Goal: Task Accomplishment & Management: Use online tool/utility

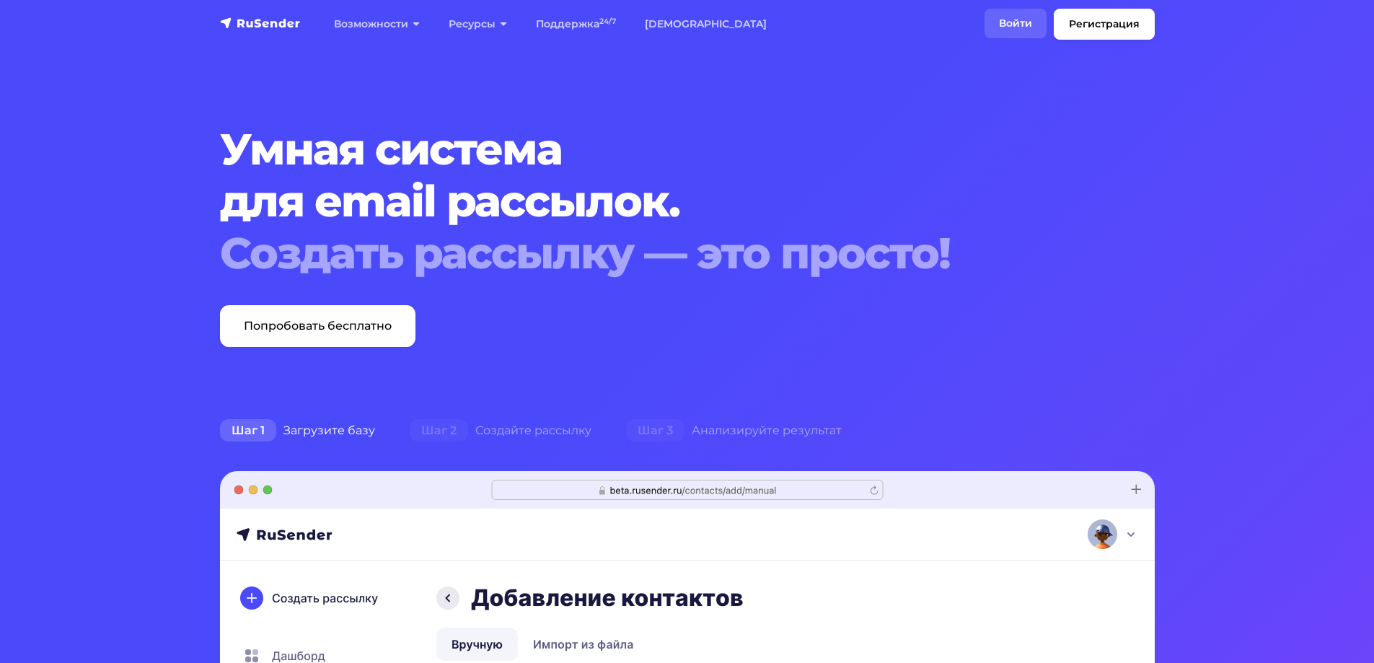
click at [1006, 19] on link "Войти" at bounding box center [1015, 24] width 62 height 30
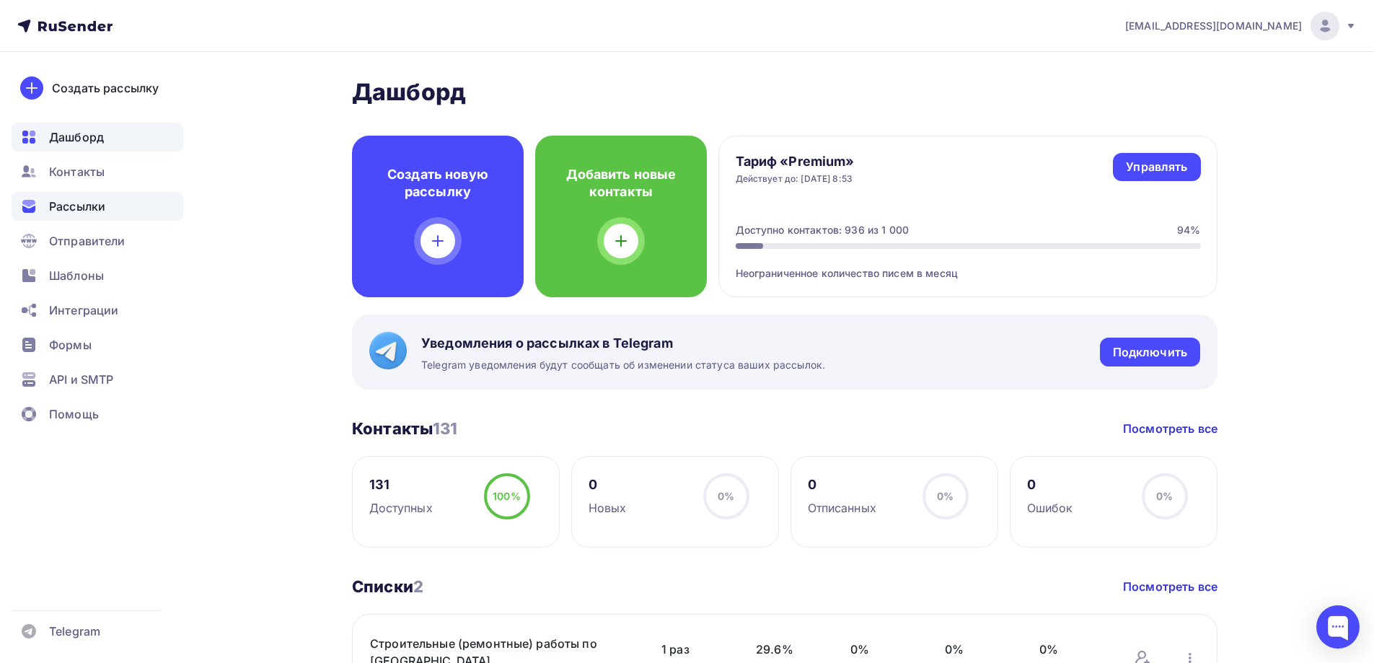
click at [61, 206] on span "Рассылки" at bounding box center [77, 206] width 56 height 17
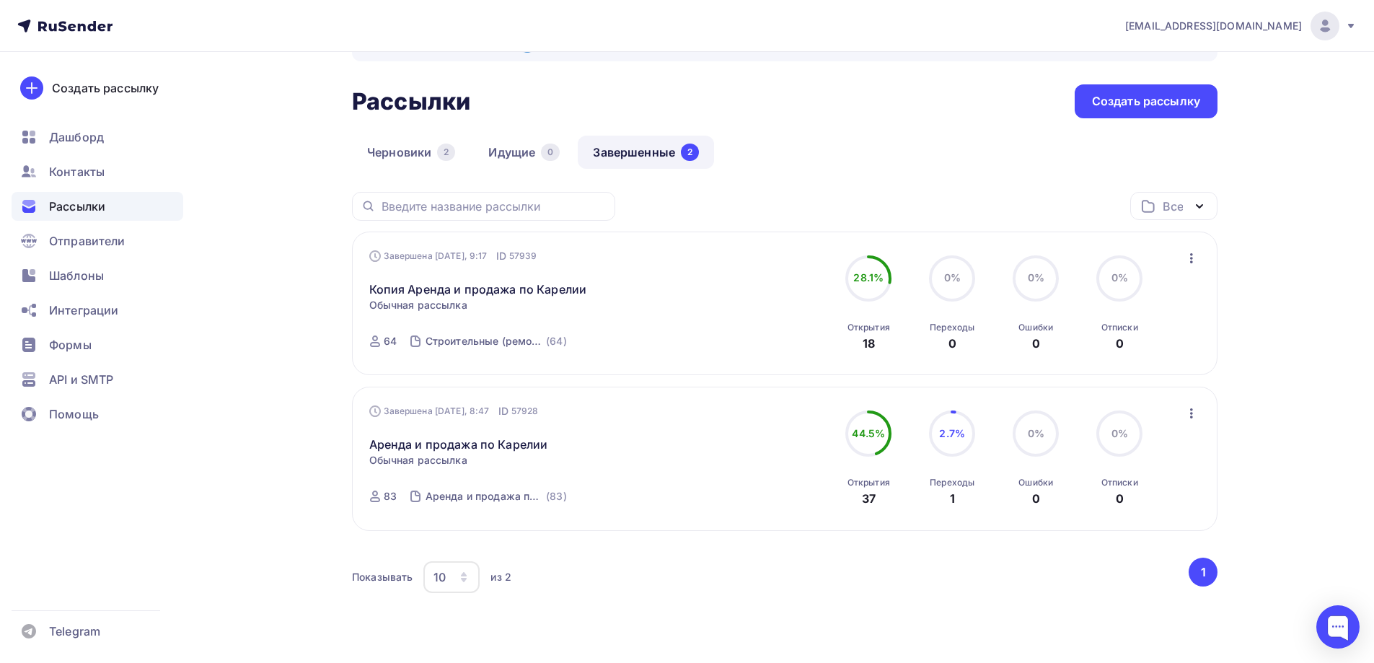
scroll to position [72, 0]
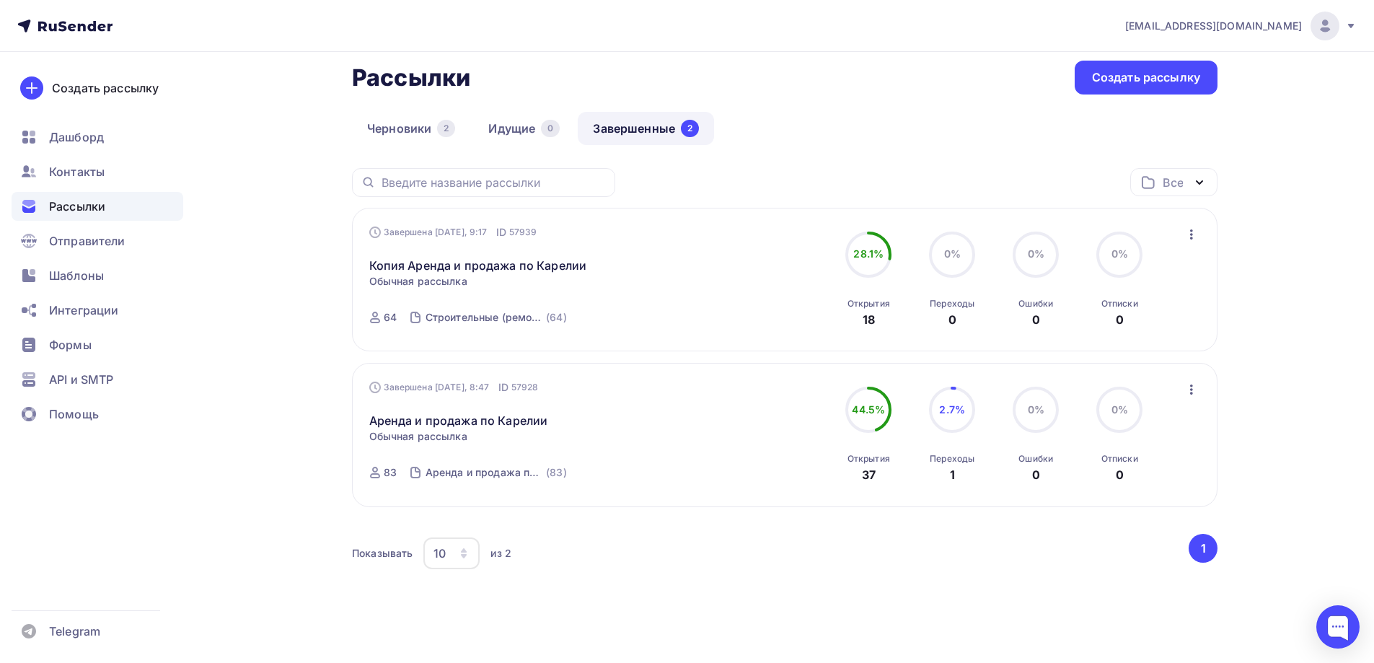
click at [1189, 388] on icon "button" at bounding box center [1191, 389] width 17 height 17
click at [1129, 488] on div "Копировать в новую" at bounding box center [1126, 484] width 148 height 17
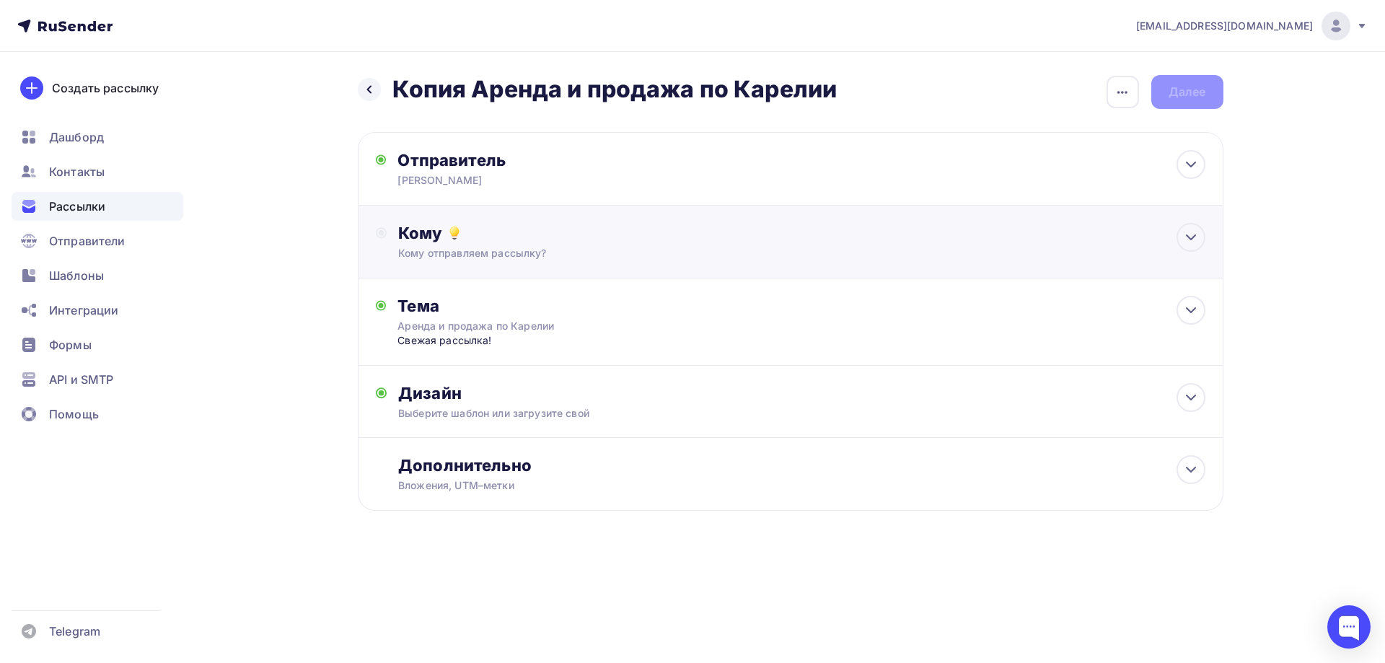
click at [684, 250] on div "Кому отправляем рассылку?" at bounding box center [761, 253] width 726 height 14
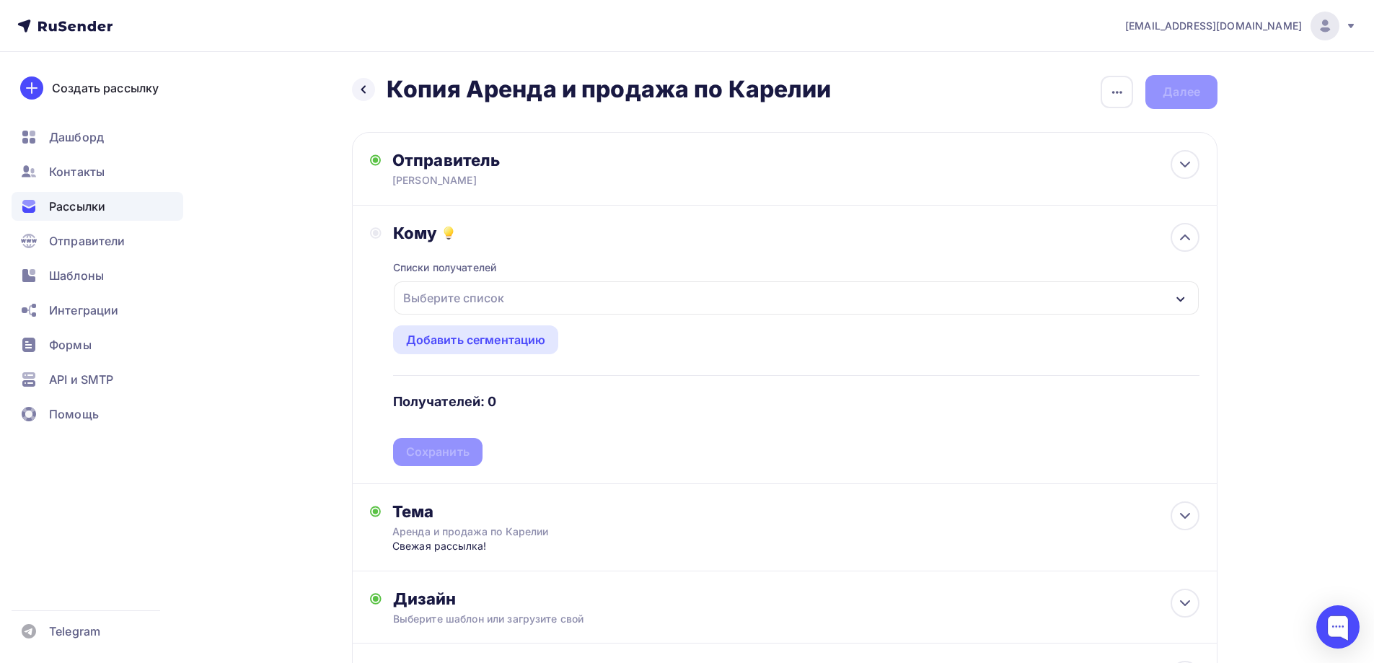
click at [505, 299] on div "Выберите список" at bounding box center [453, 298] width 113 height 26
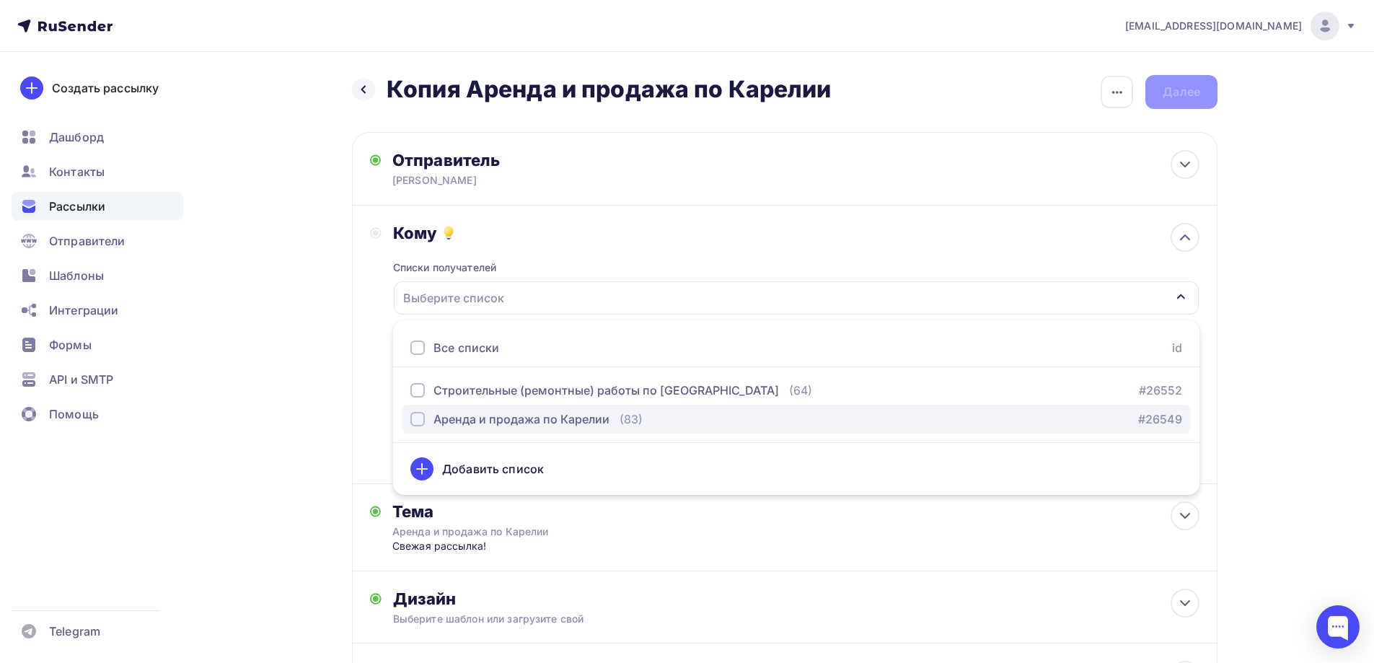
click at [503, 419] on div "Аренда и продажа по Карелии" at bounding box center [521, 418] width 176 height 17
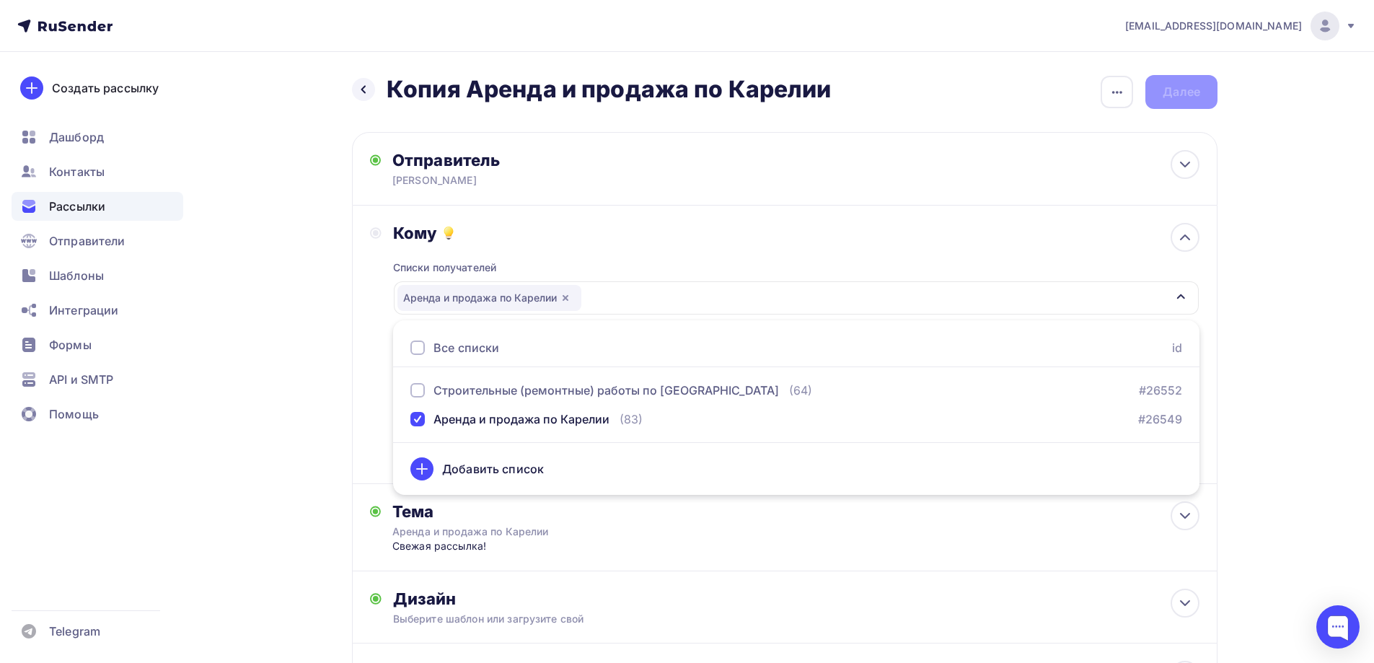
click at [347, 424] on div "Назад Копия Аренда и продажа по Карелии Копия Аренда и продажа по Карелии Закон…" at bounding box center [687, 430] width 1182 height 757
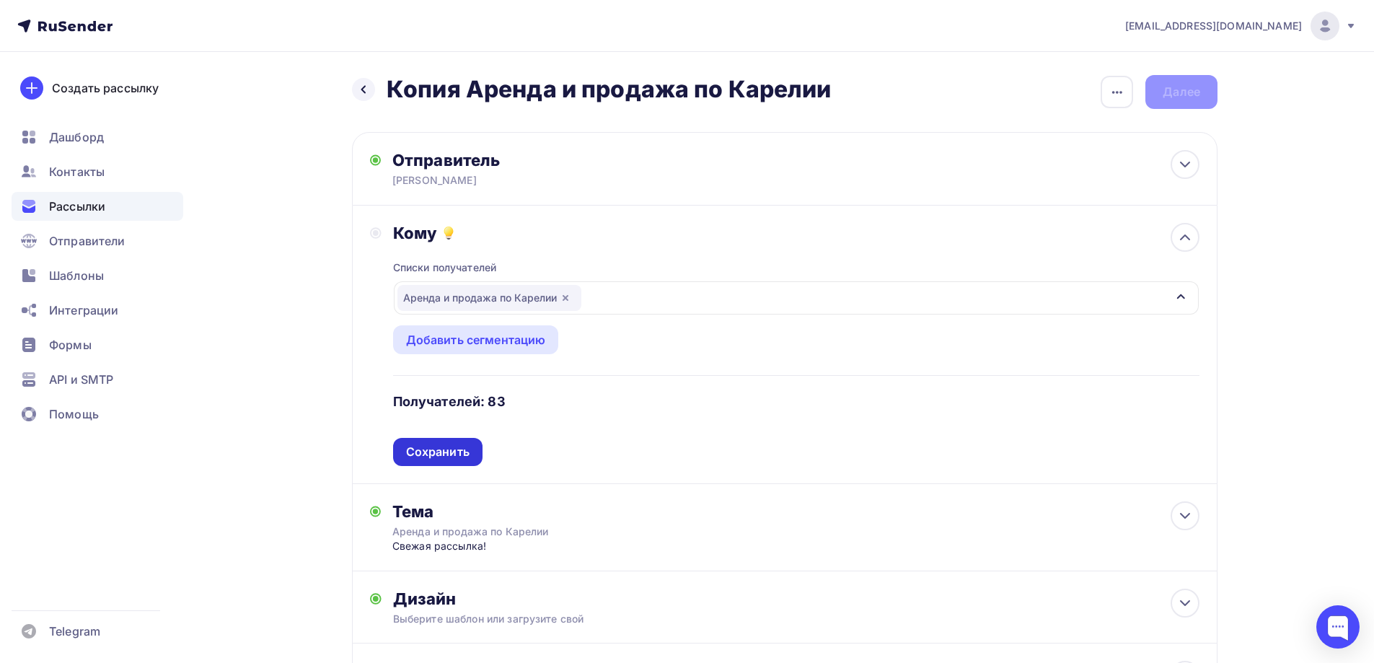
click at [446, 451] on div "Сохранить" at bounding box center [437, 452] width 63 height 17
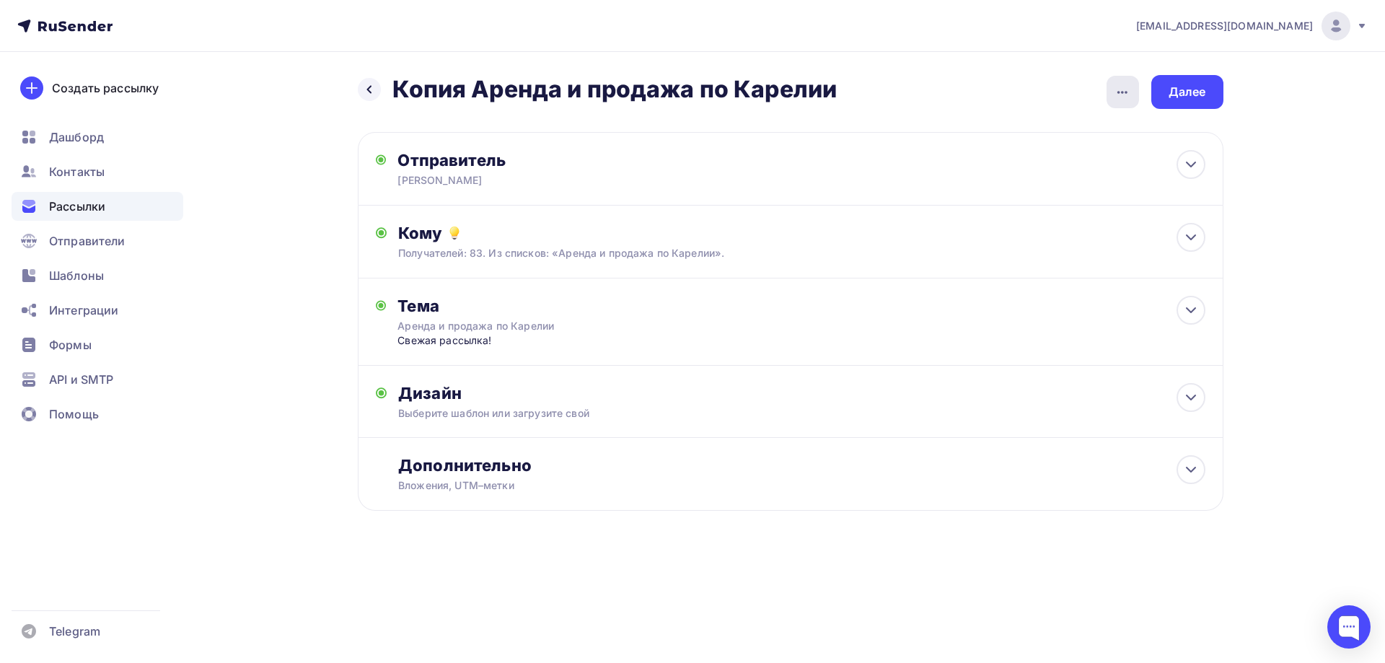
click at [1125, 99] on icon "button" at bounding box center [1122, 92] width 17 height 17
click at [1093, 169] on div "Переименовать рассылку" at bounding box center [1046, 165] width 179 height 17
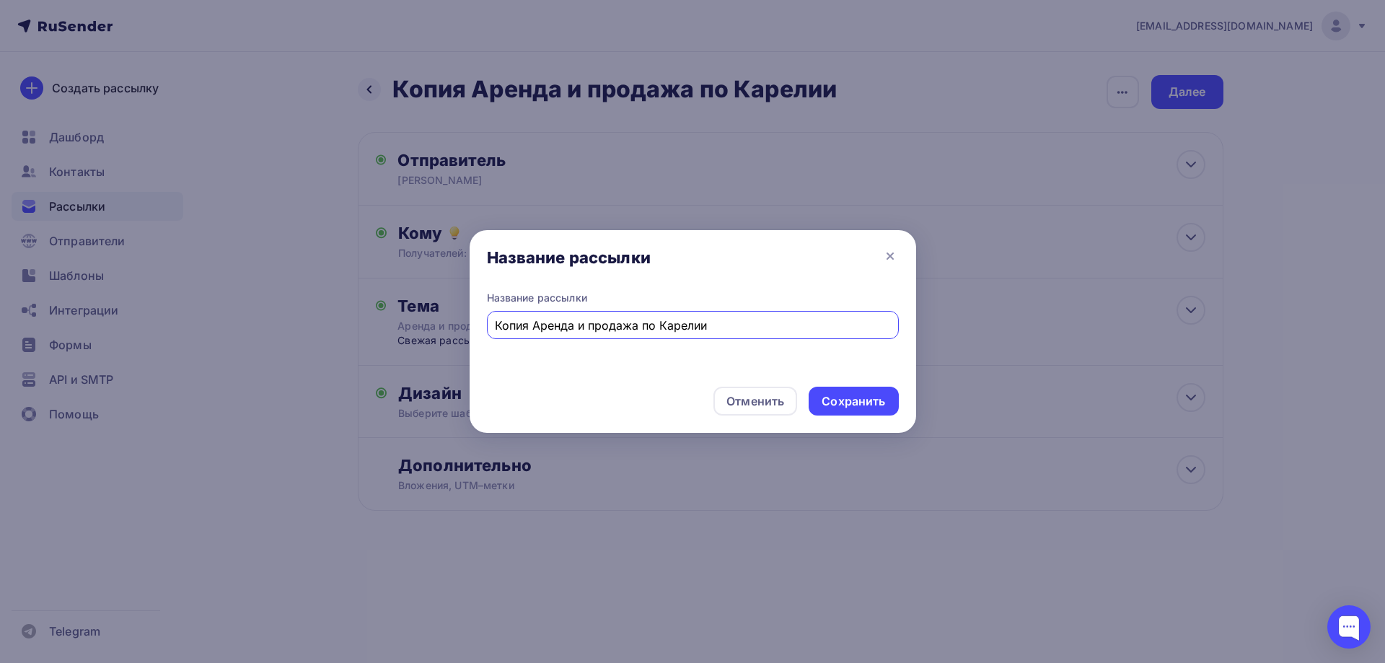
drag, startPoint x: 532, startPoint y: 328, endPoint x: 397, endPoint y: 327, distance: 134.2
click at [397, 327] on div "Название рассылки Название рассылки Копия Аренда и продажа по Карелии Отменить …" at bounding box center [692, 331] width 1385 height 663
click at [702, 325] on input "Аренда и продажа по Карелии" at bounding box center [692, 325] width 395 height 17
type input "Аренда и продажа по Карелии от [DATE]"
click at [871, 392] on div "Сохранить" at bounding box center [852, 401] width 89 height 29
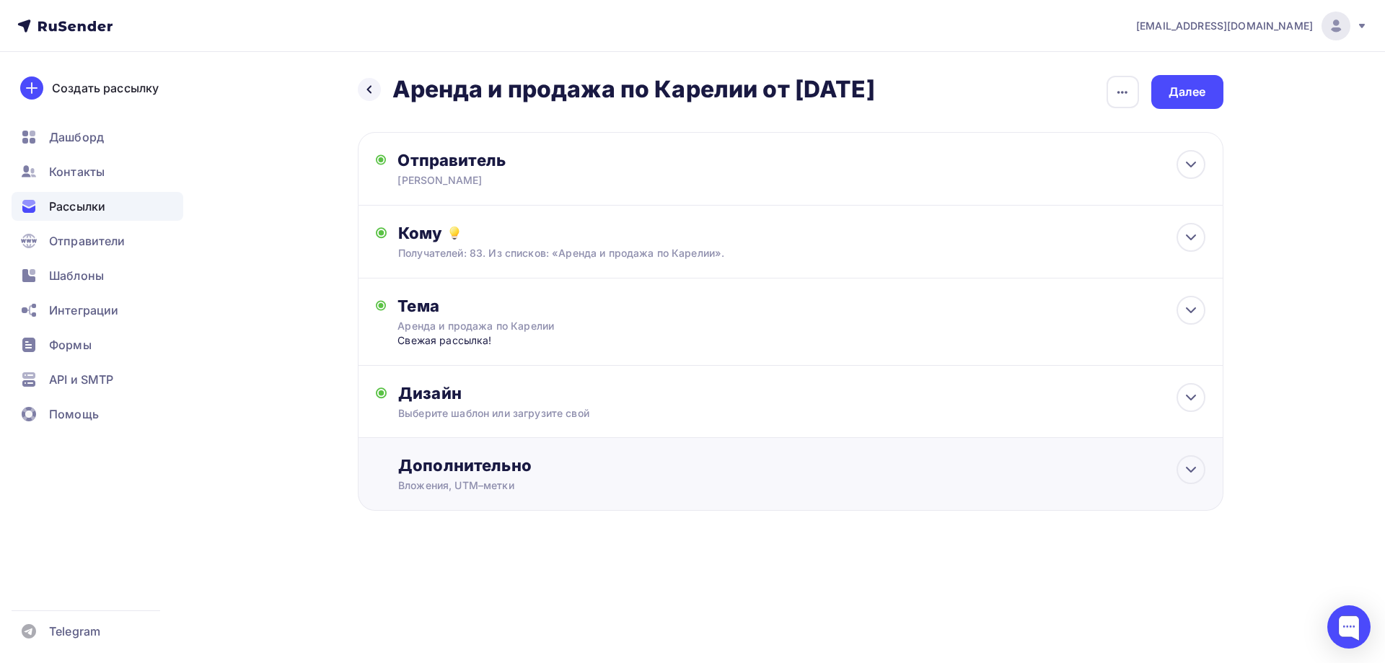
click at [638, 475] on div "Дополнительно" at bounding box center [801, 465] width 806 height 20
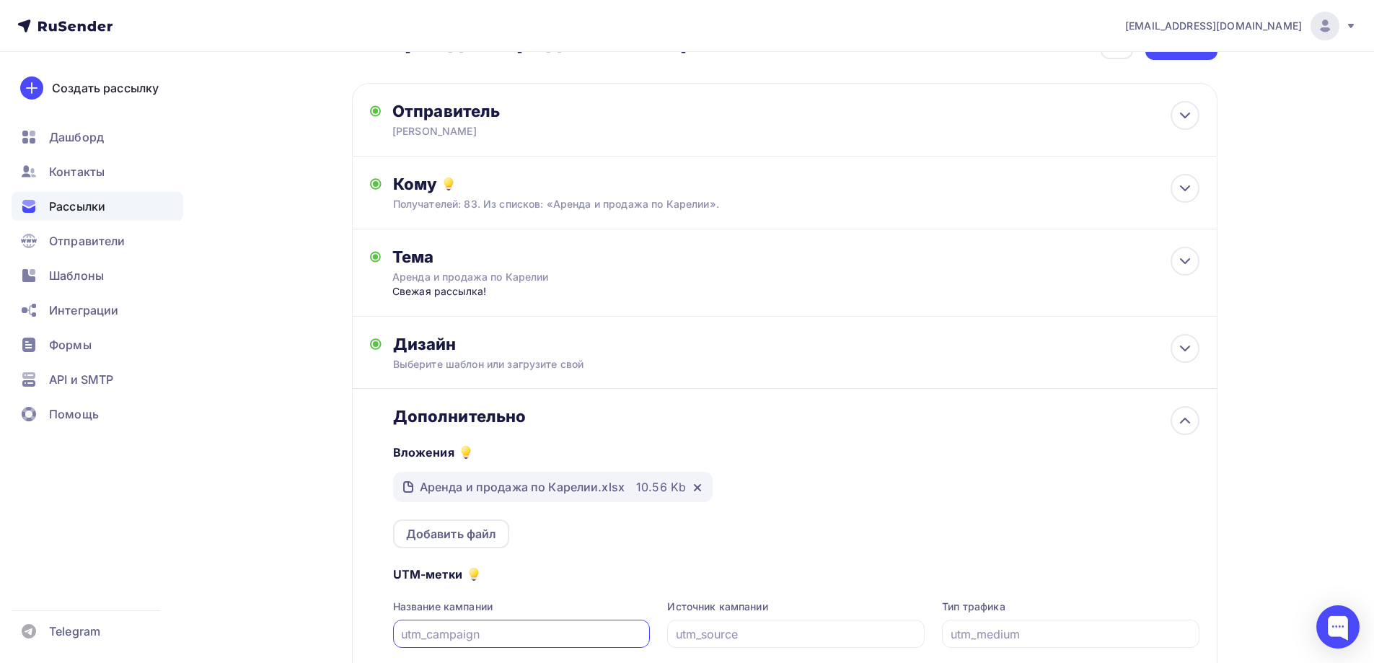
scroll to position [144, 0]
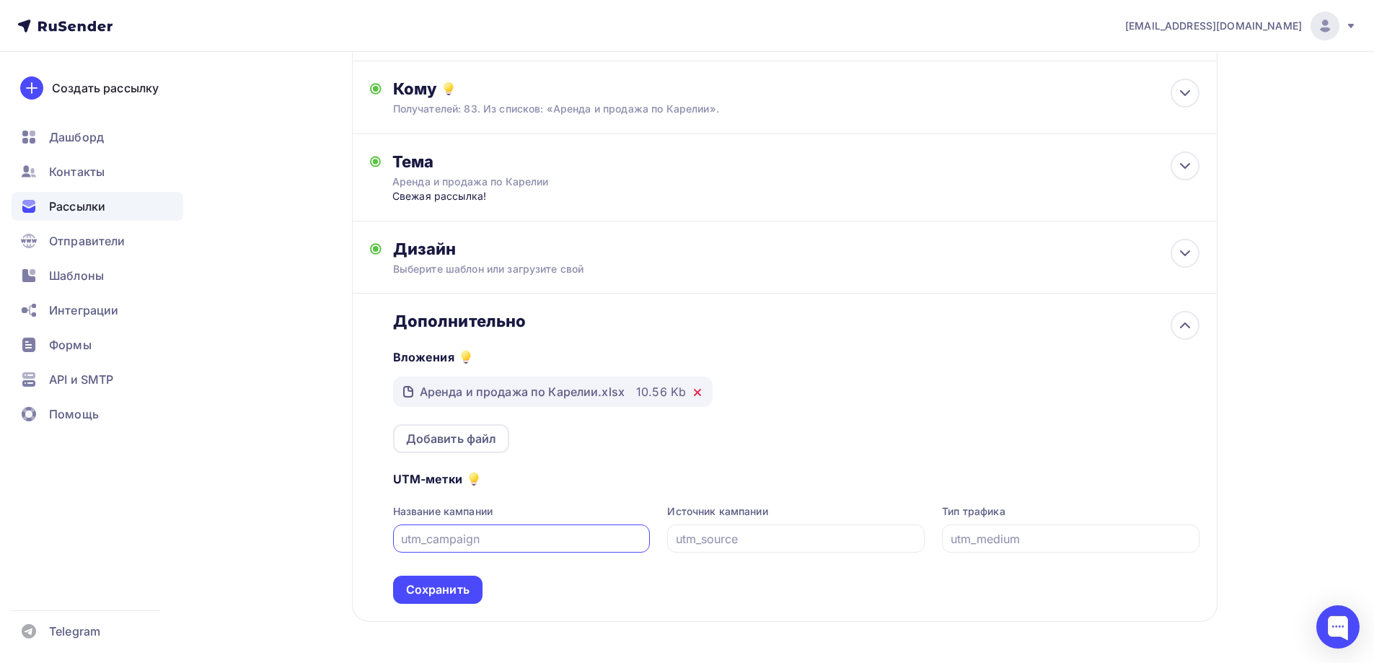
click at [695, 395] on icon at bounding box center [698, 393] width 12 height 12
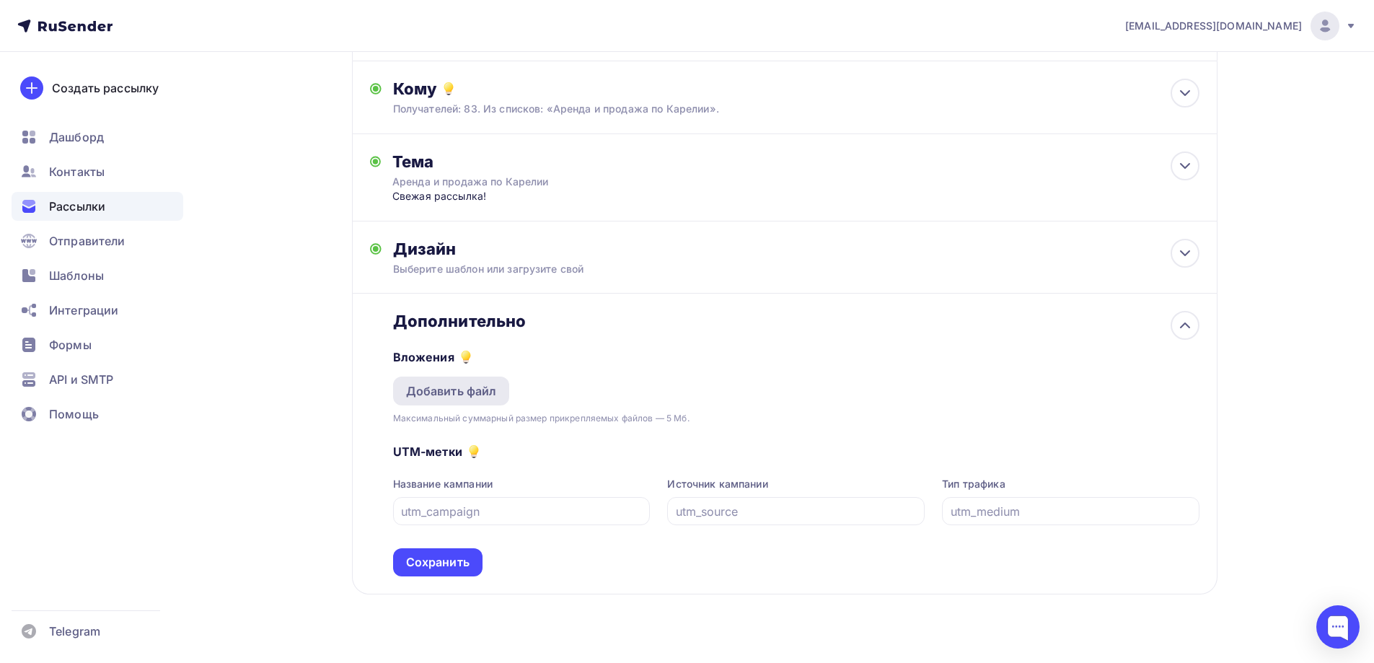
click at [444, 400] on div "Добавить файл" at bounding box center [451, 390] width 117 height 29
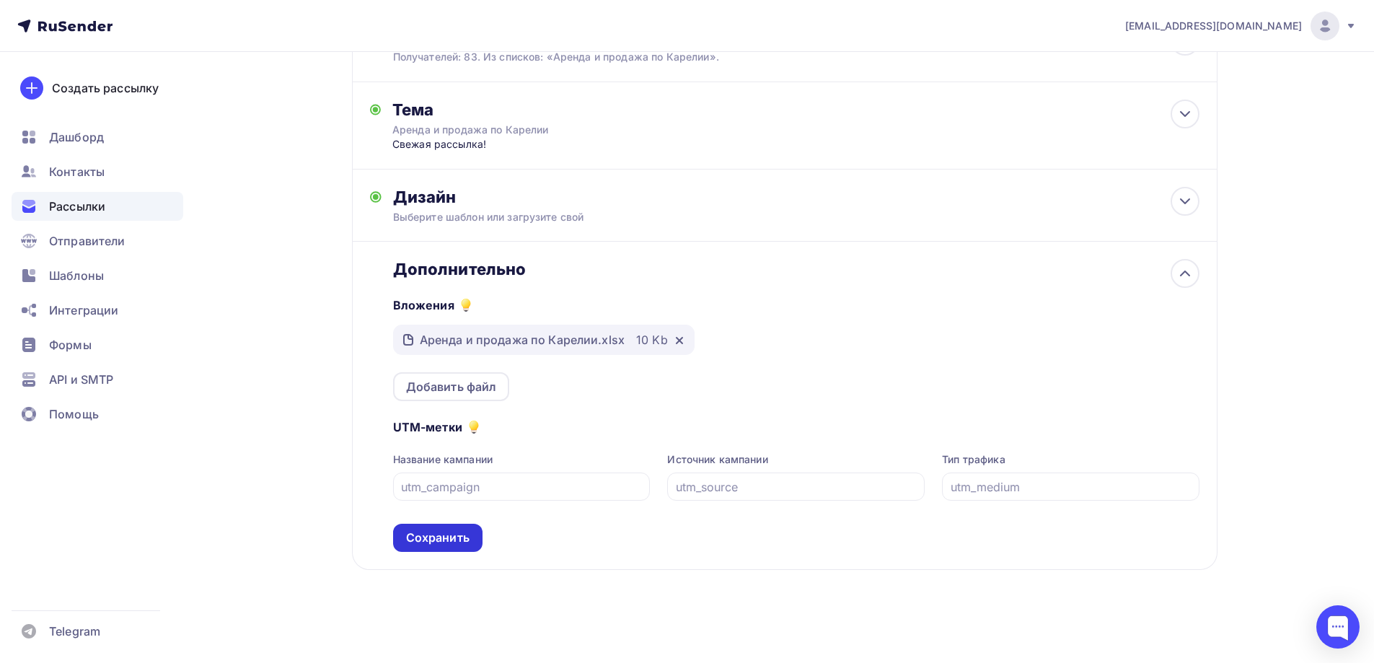
click at [427, 532] on div "Сохранить" at bounding box center [437, 537] width 63 height 17
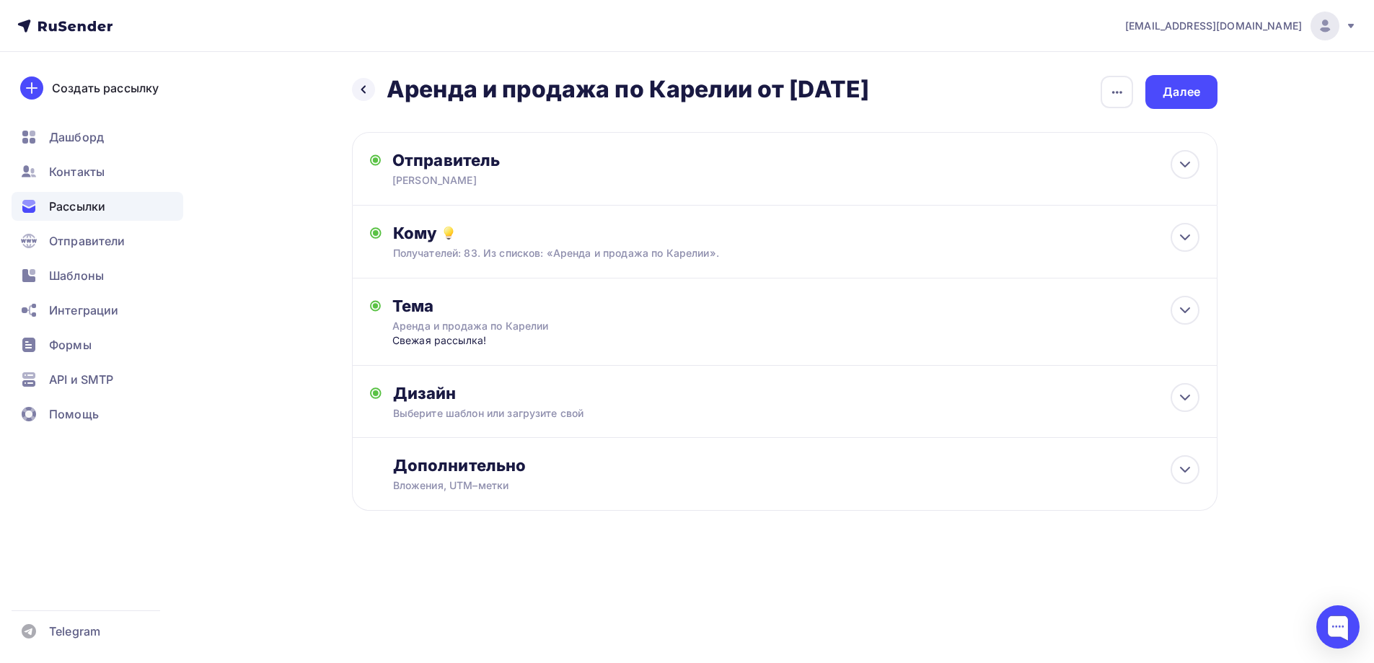
scroll to position [0, 0]
click at [1196, 90] on div "Далее" at bounding box center [1187, 92] width 38 height 17
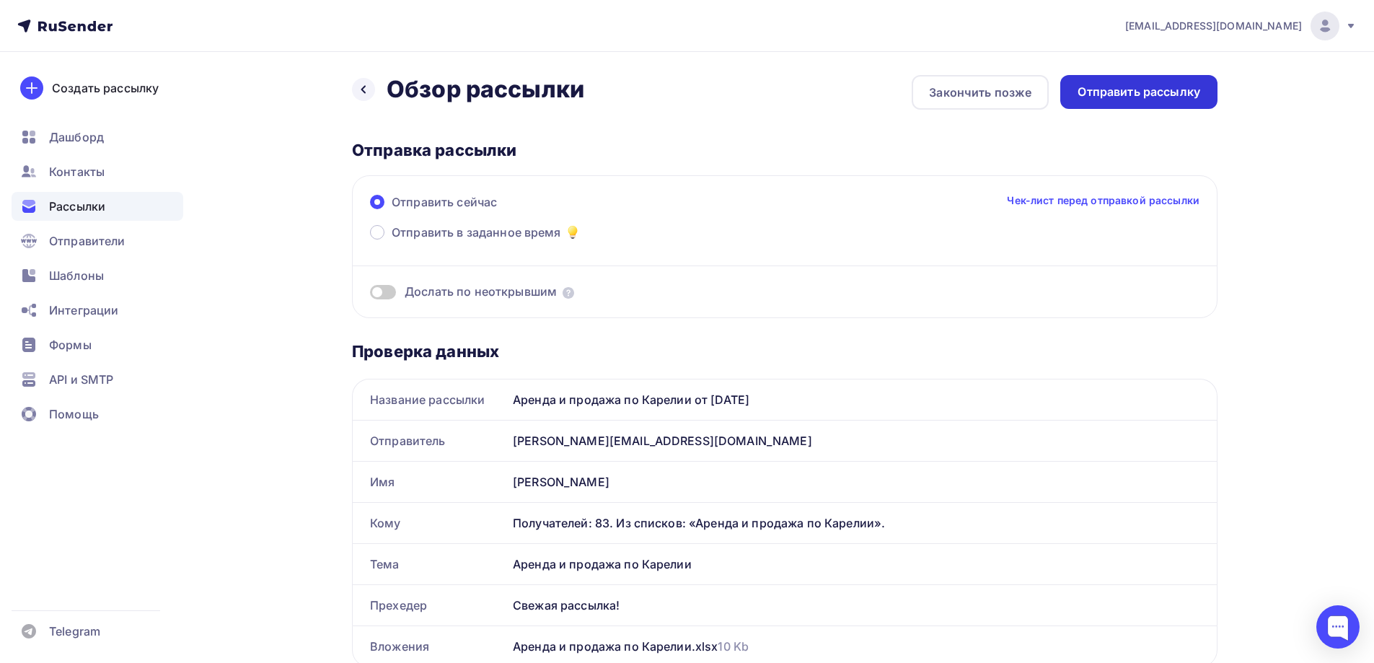
click at [1188, 90] on div "Отправить рассылку" at bounding box center [1139, 92] width 123 height 17
